Goal: Task Accomplishment & Management: Use online tool/utility

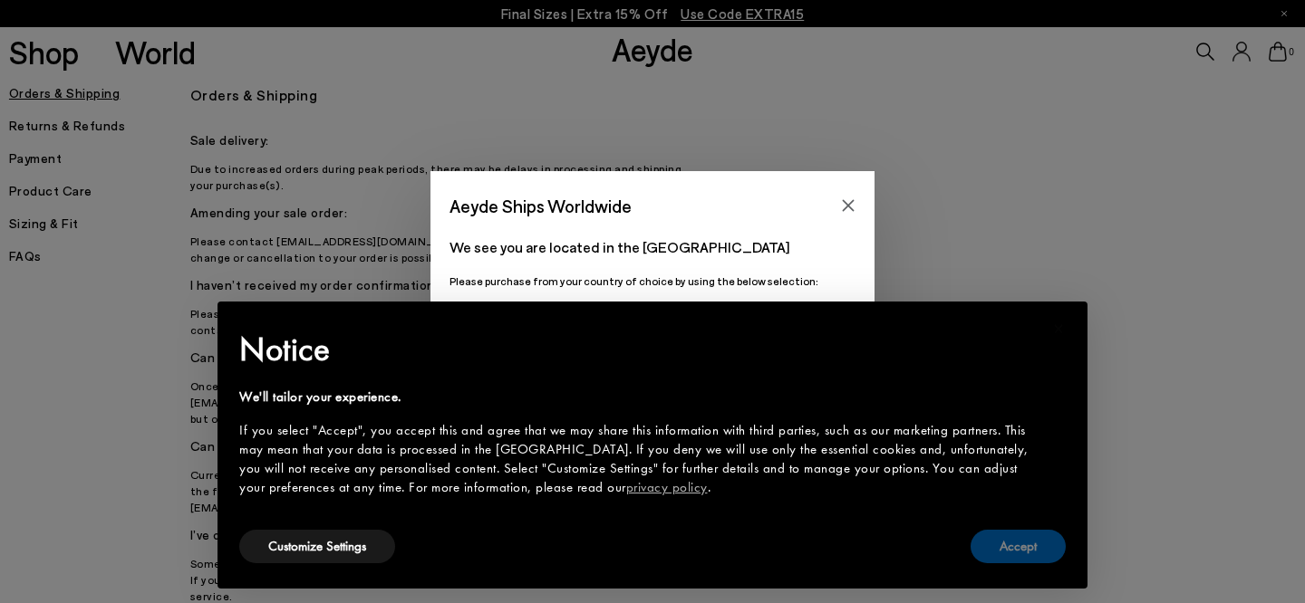
click at [1017, 549] on button "Accept" at bounding box center [1017, 547] width 95 height 34
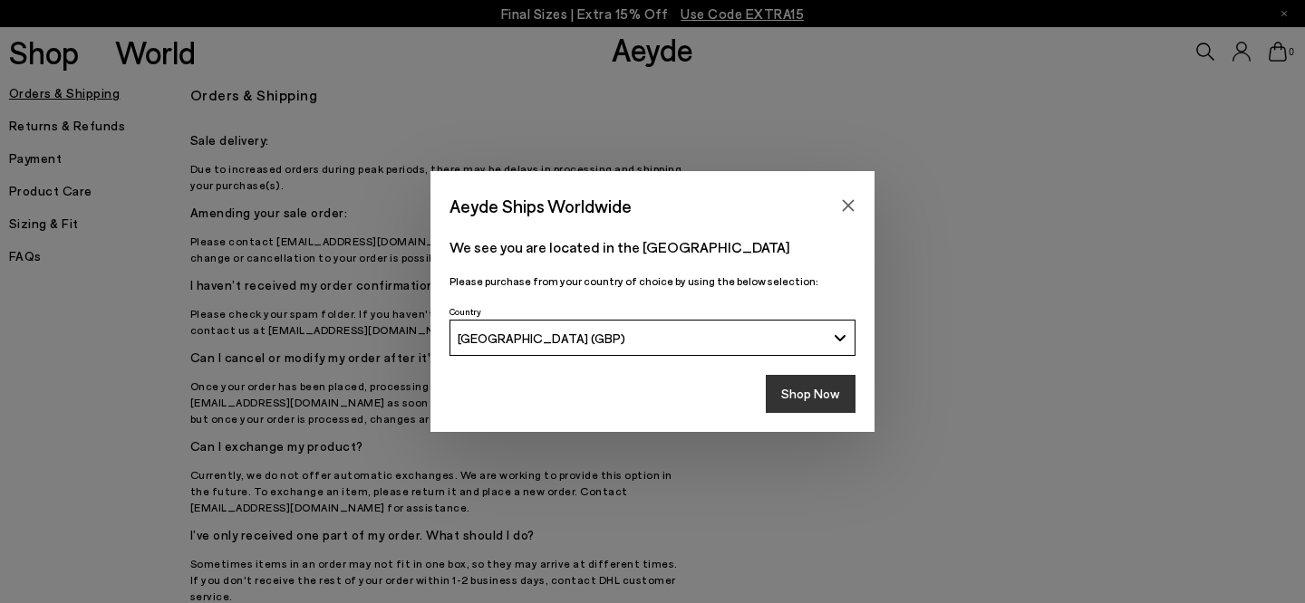
click at [843, 397] on button "Shop Now" at bounding box center [811, 394] width 90 height 38
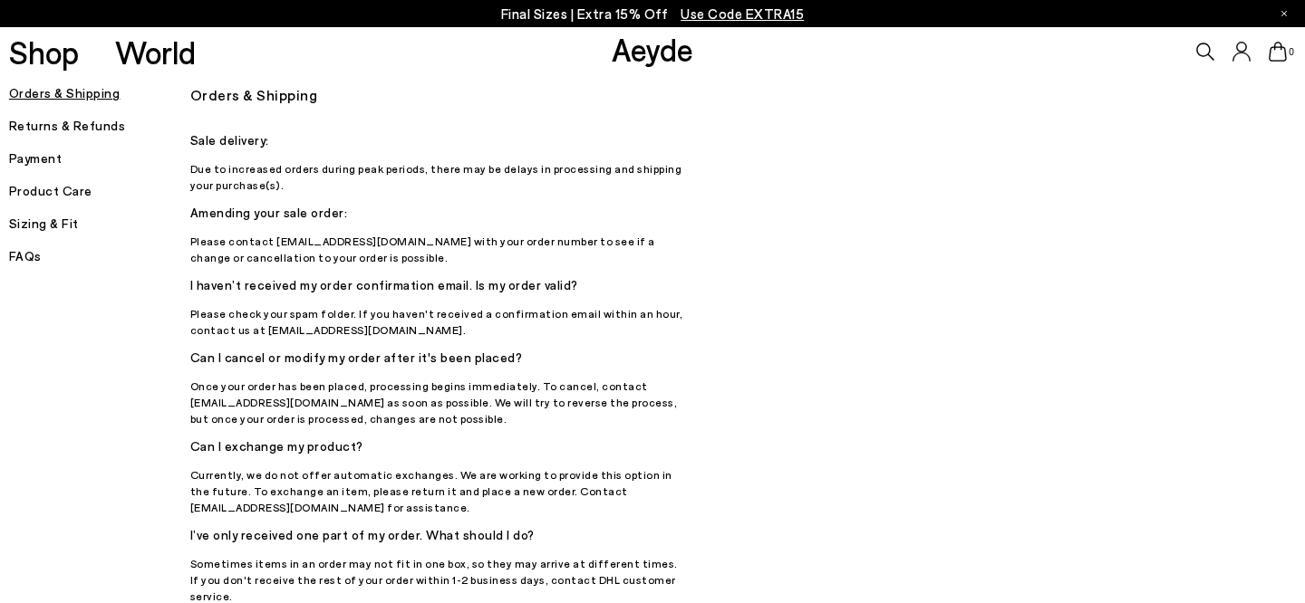
click at [43, 124] on h5 "Returns & Refunds" at bounding box center [99, 125] width 181 height 25
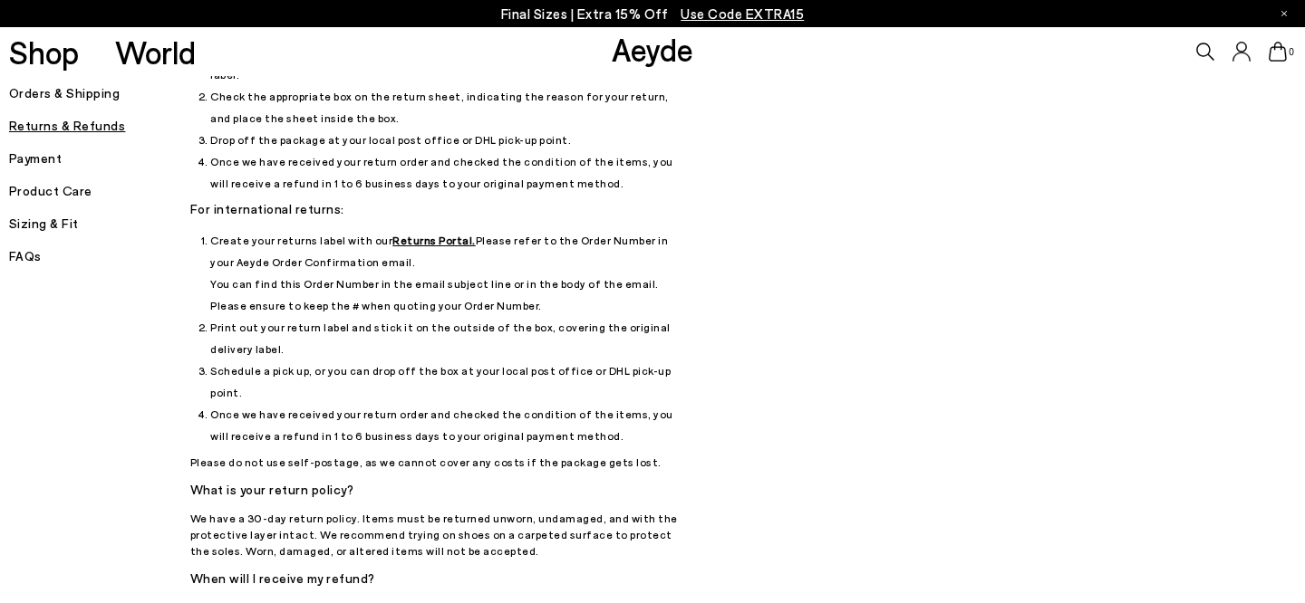
scroll to position [129, 0]
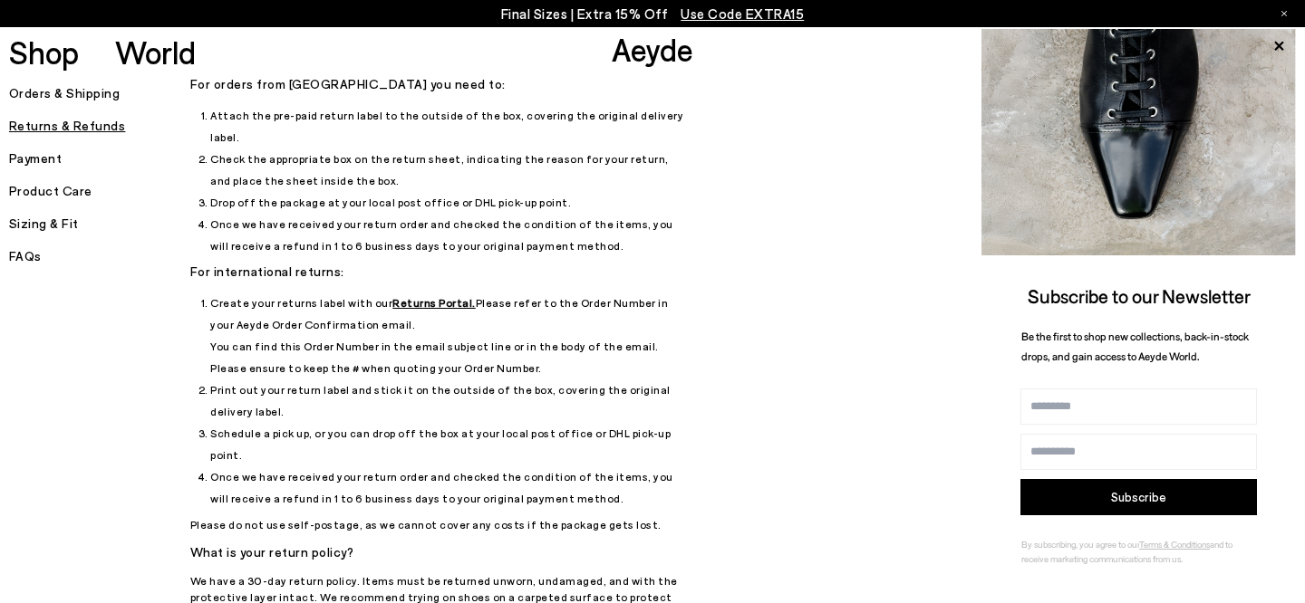
click at [414, 296] on u "Returns Portal." at bounding box center [433, 302] width 83 height 13
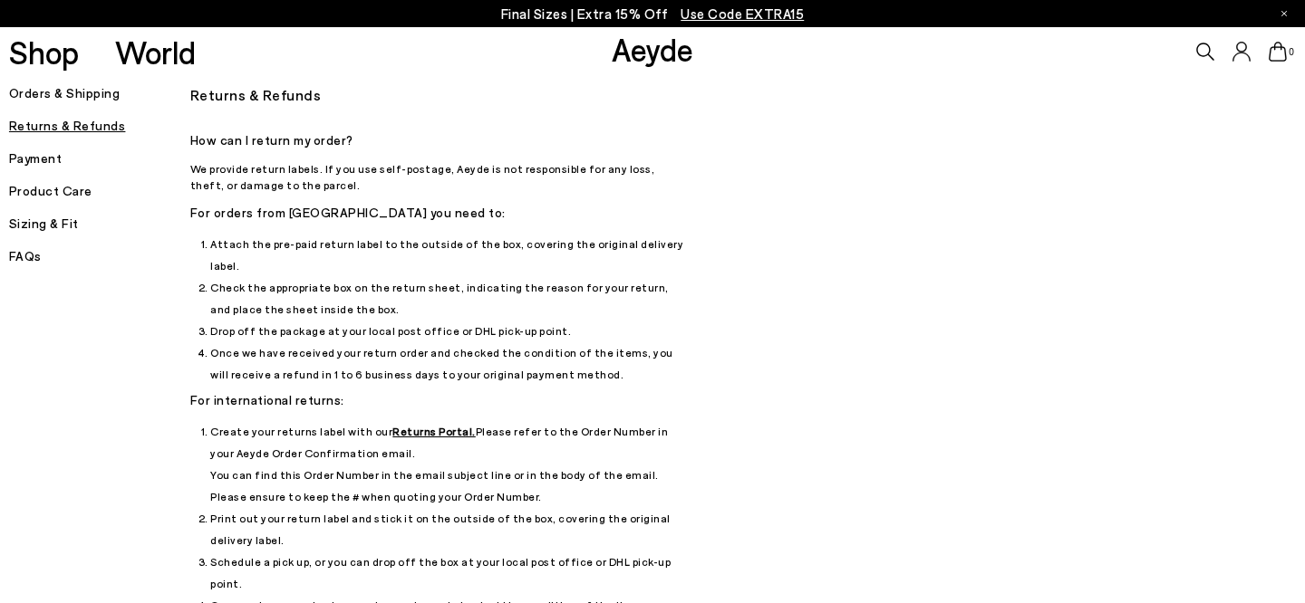
scroll to position [129, 0]
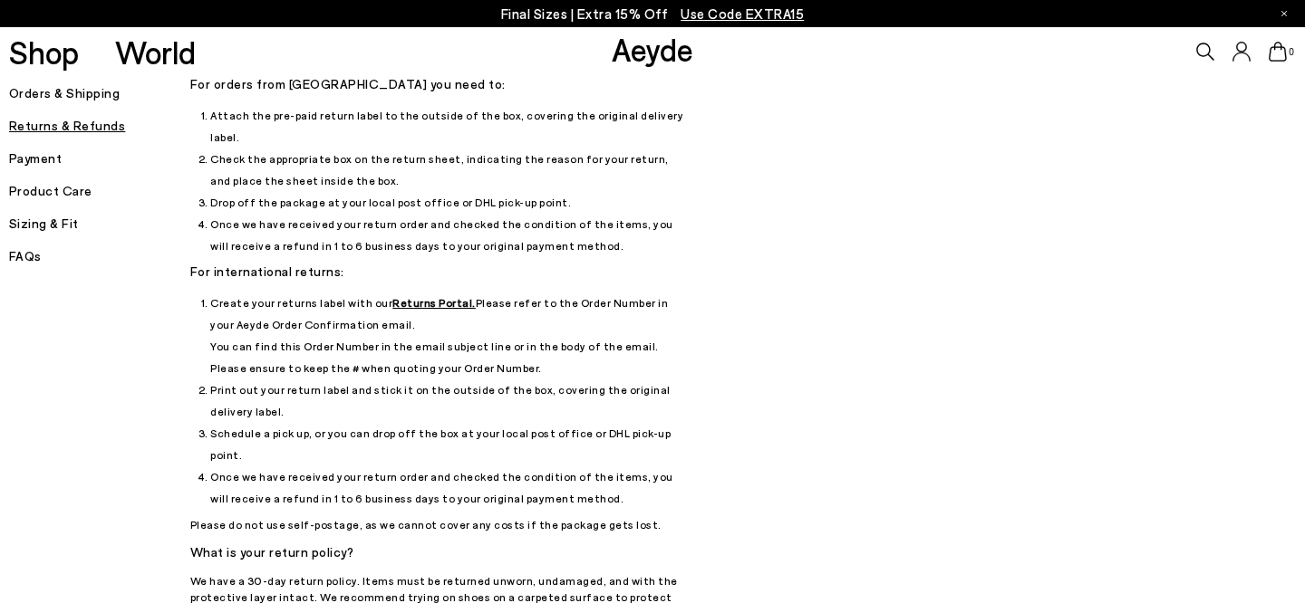
click at [422, 296] on u "Returns Portal." at bounding box center [433, 302] width 83 height 13
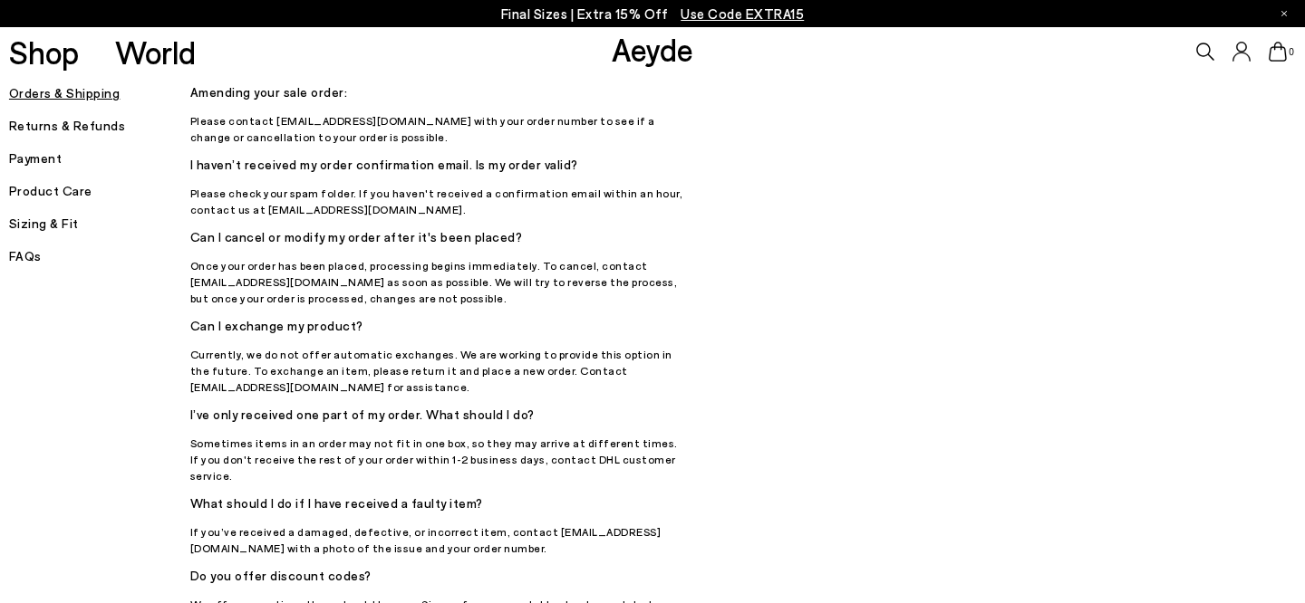
scroll to position [122, 0]
click at [82, 123] on h5 "Returns & Refunds" at bounding box center [99, 125] width 181 height 25
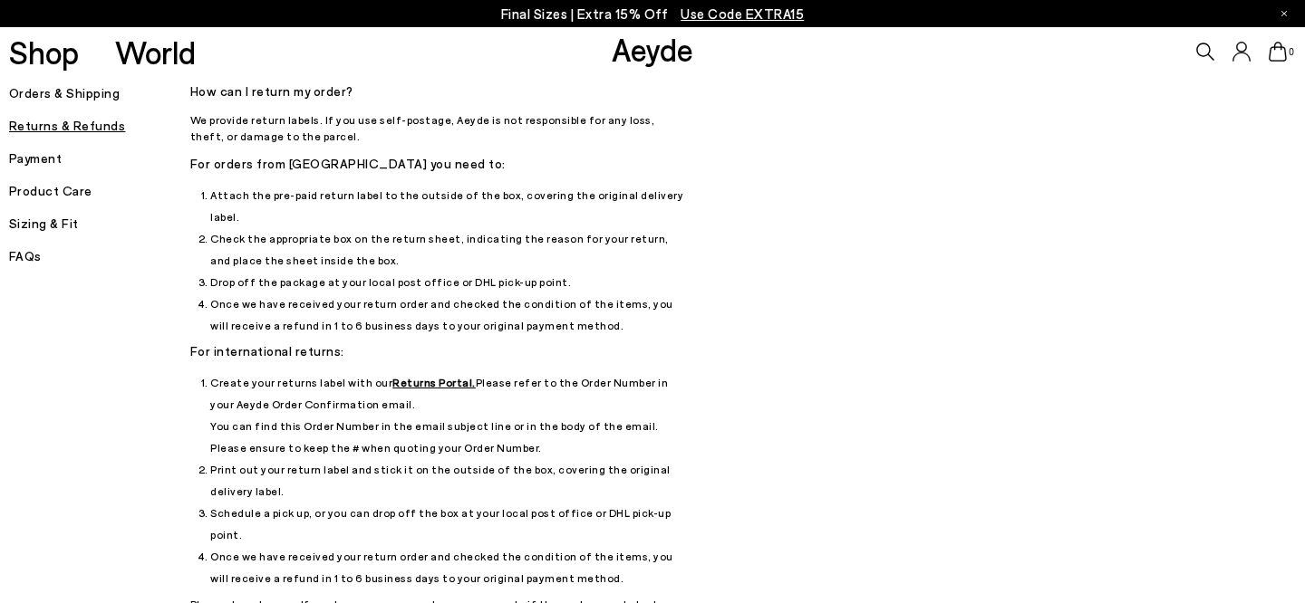
scroll to position [50, 0]
click at [426, 375] on u "Returns Portal." at bounding box center [433, 381] width 83 height 13
